Goal: Transaction & Acquisition: Subscribe to service/newsletter

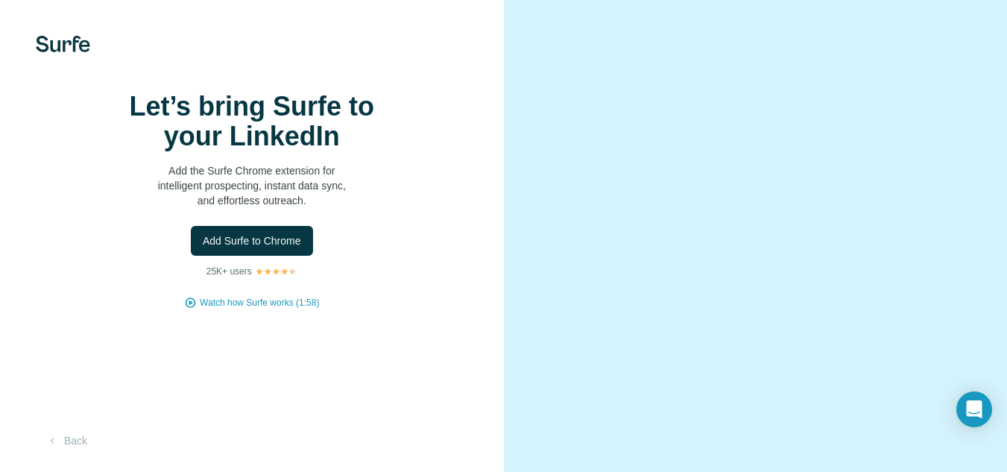
click at [265, 248] on span "Add Surfe to Chrome" at bounding box center [252, 240] width 98 height 15
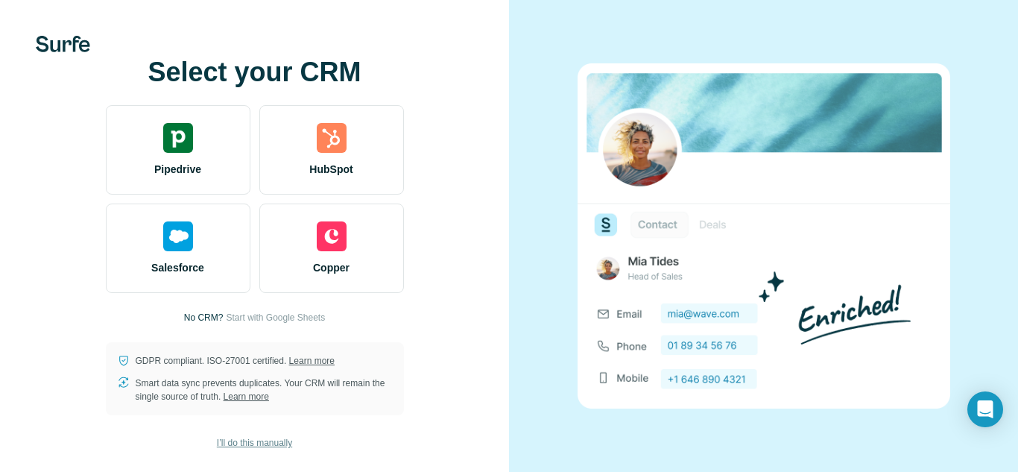
click at [246, 447] on span "I’ll do this manually" at bounding box center [254, 442] width 75 height 13
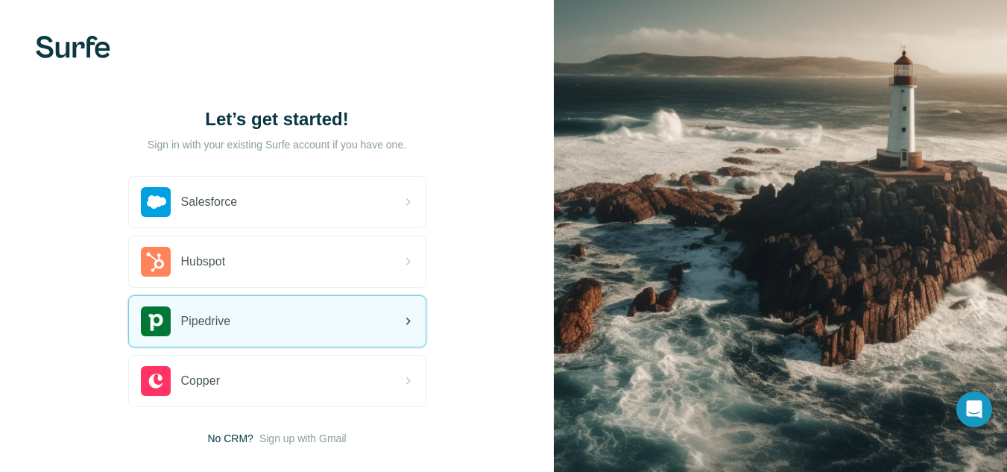
scroll to position [81, 0]
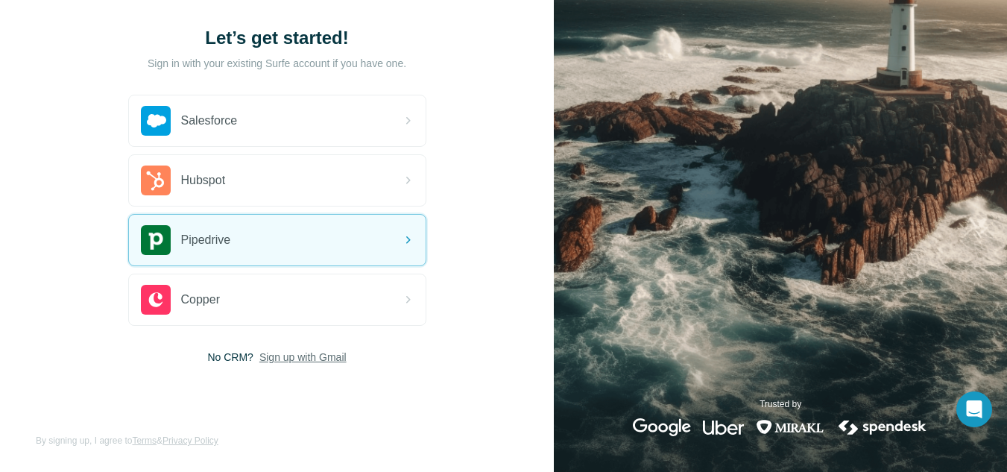
click at [305, 361] on span "Sign up with Gmail" at bounding box center [302, 357] width 87 height 15
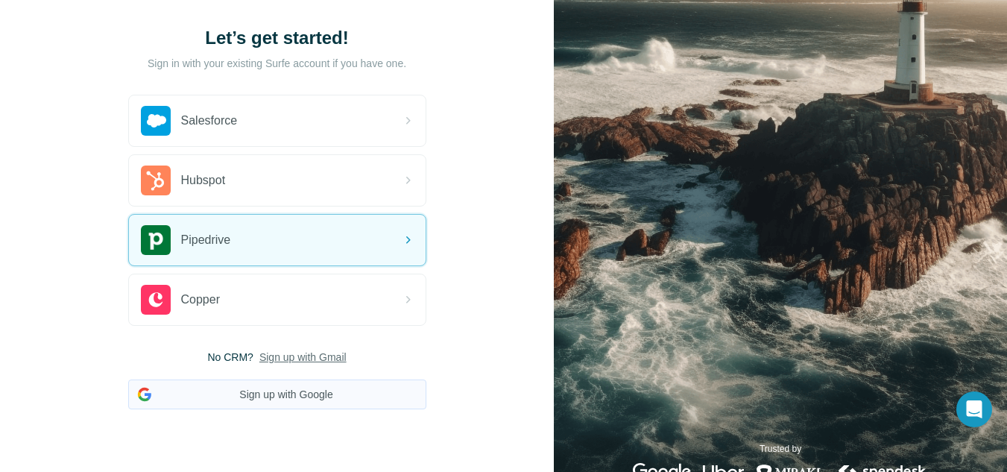
click at [299, 397] on button "Sign up with Google" at bounding box center [277, 394] width 298 height 30
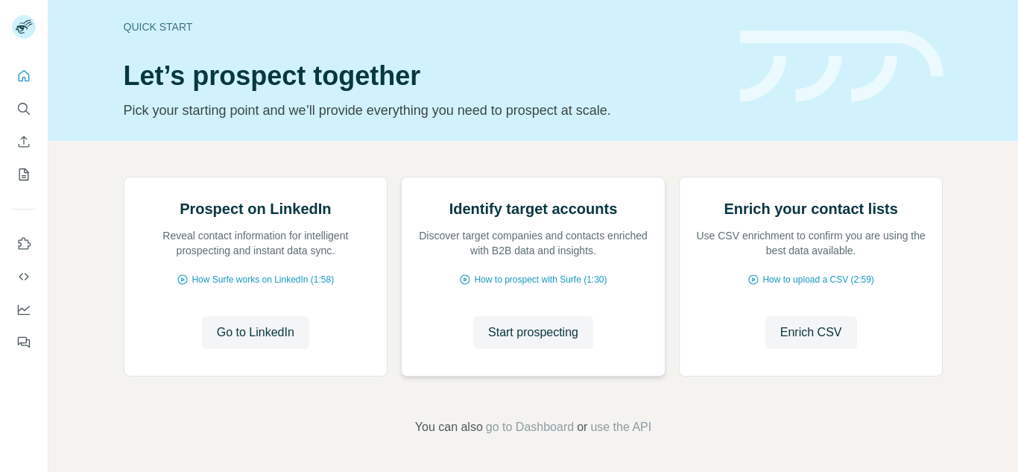
scroll to position [136, 0]
